Goal: Check status

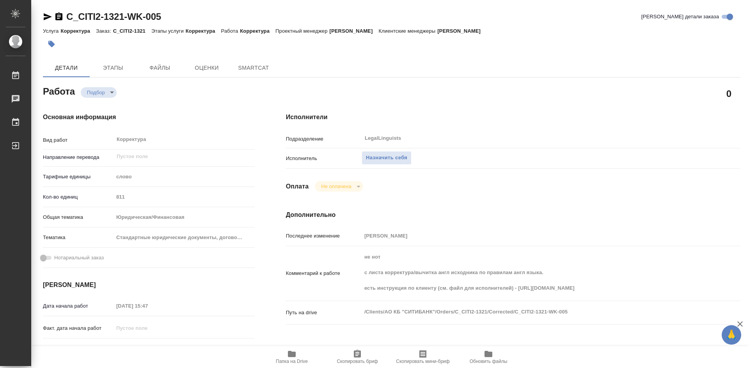
type textarea "x"
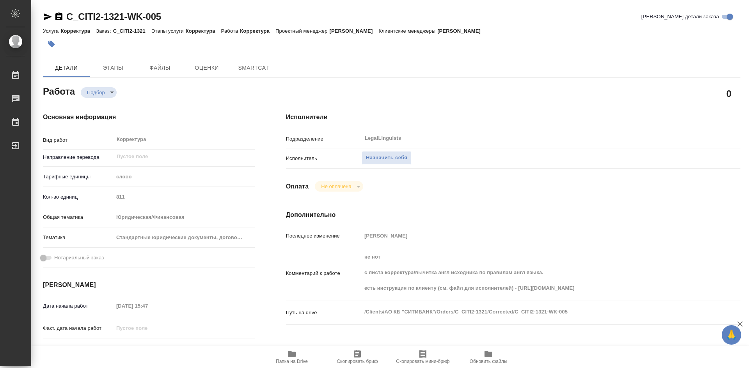
type textarea "x"
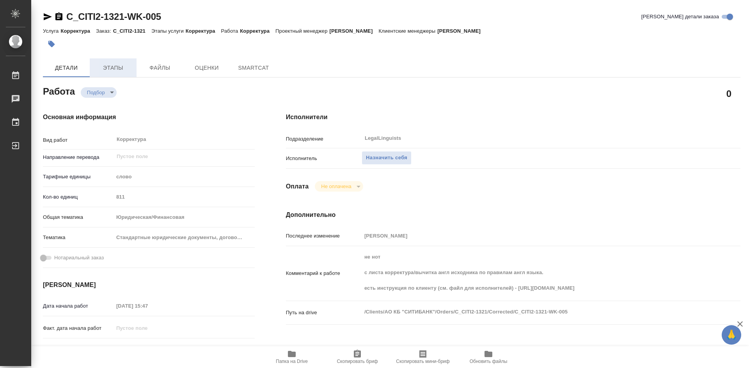
type textarea "x"
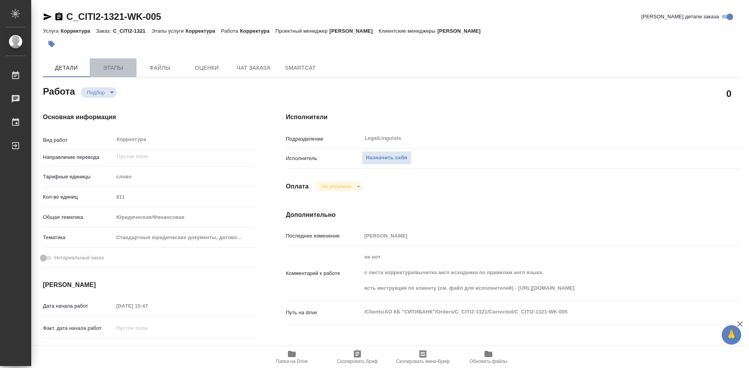
click at [114, 71] on span "Этапы" at bounding box center [112, 68] width 37 height 10
